Goal: Book appointment/travel/reservation

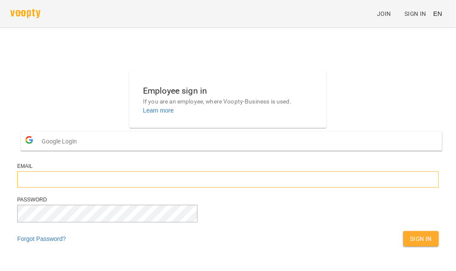
type input "**********"
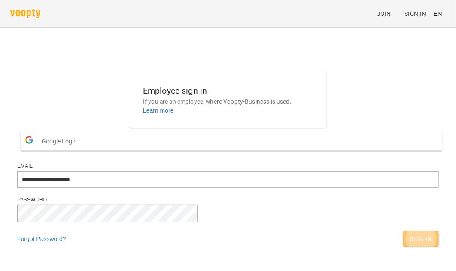
click at [403, 246] on button "Sign In" at bounding box center [421, 238] width 36 height 15
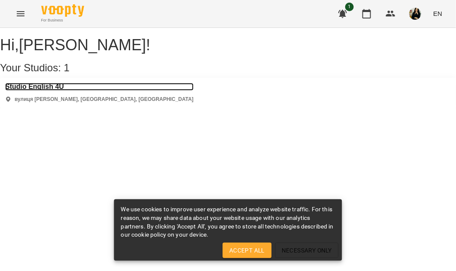
click at [58, 91] on h3 "Studio English 4U" at bounding box center [99, 87] width 188 height 8
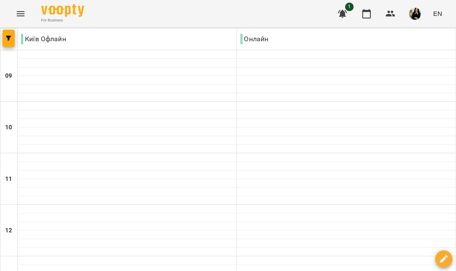
scroll to position [343, 0]
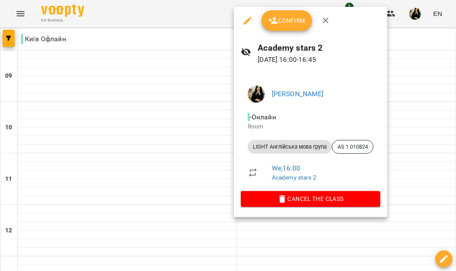
click at [298, 18] on span "Confirm" at bounding box center [286, 20] width 37 height 10
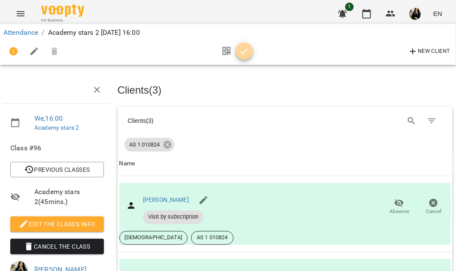
click at [245, 54] on icon "button" at bounding box center [244, 51] width 10 height 10
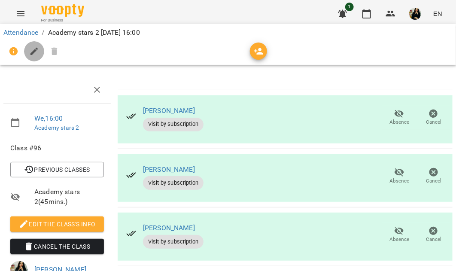
click at [31, 52] on icon "button" at bounding box center [34, 52] width 8 height 8
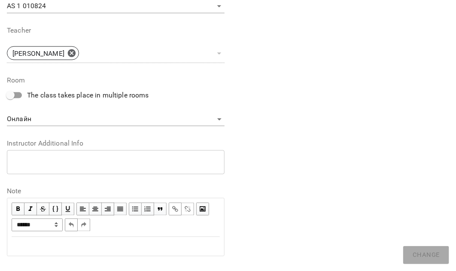
scroll to position [323, 0]
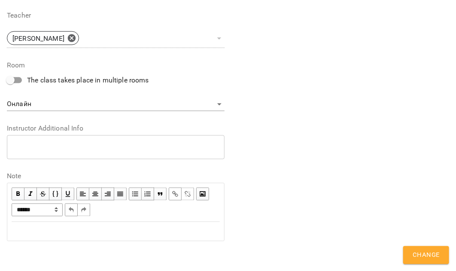
click at [76, 227] on div "Edit text" at bounding box center [116, 231] width 208 height 10
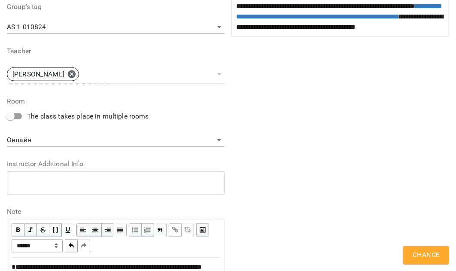
scroll to position [359, 0]
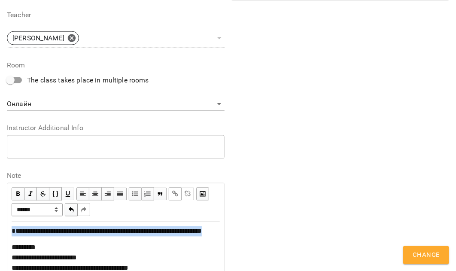
drag, startPoint x: 43, startPoint y: 243, endPoint x: 7, endPoint y: 233, distance: 37.5
click at [7, 233] on div "**********" at bounding box center [115, 271] width 217 height 99
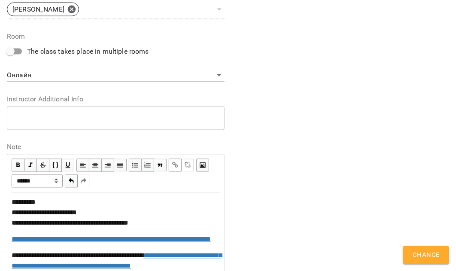
scroll to position [443, 0]
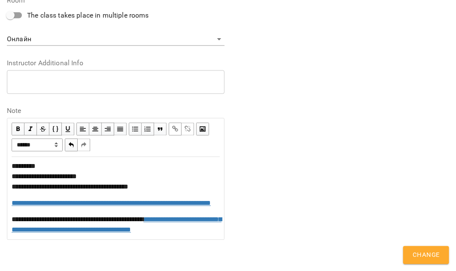
click at [179, 215] on div "**********" at bounding box center [116, 225] width 208 height 21
click at [432, 251] on span "Change" at bounding box center [425, 254] width 27 height 11
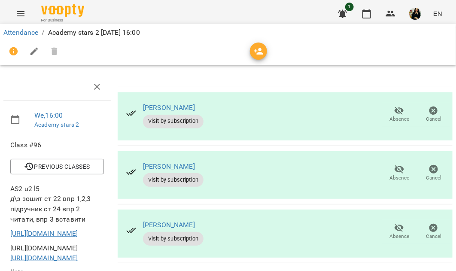
scroll to position [0, 0]
